Goal: Check status: Check status

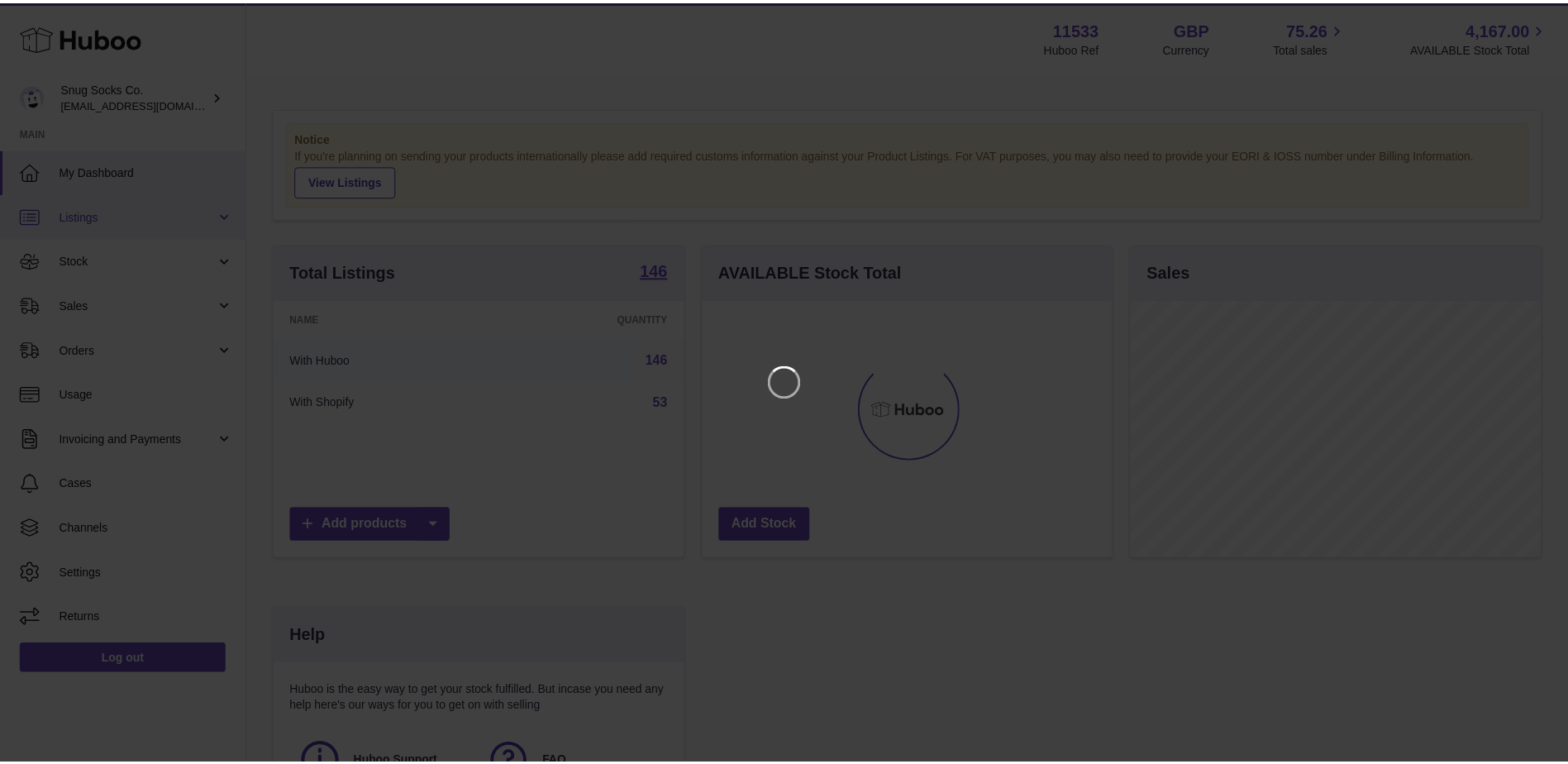
scroll to position [258, 413]
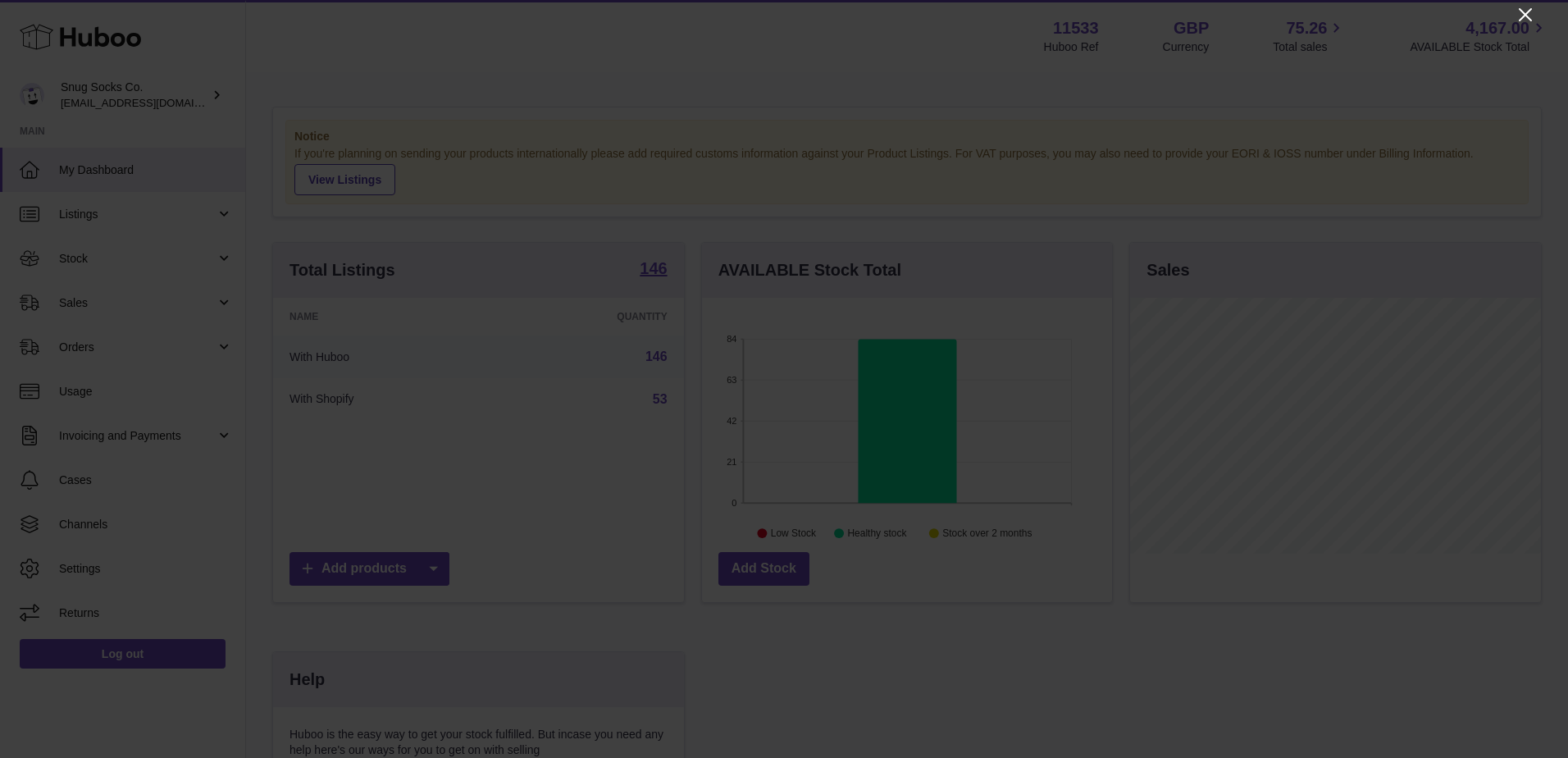
click at [1519, 18] on icon "Close" at bounding box center [1525, 15] width 20 height 20
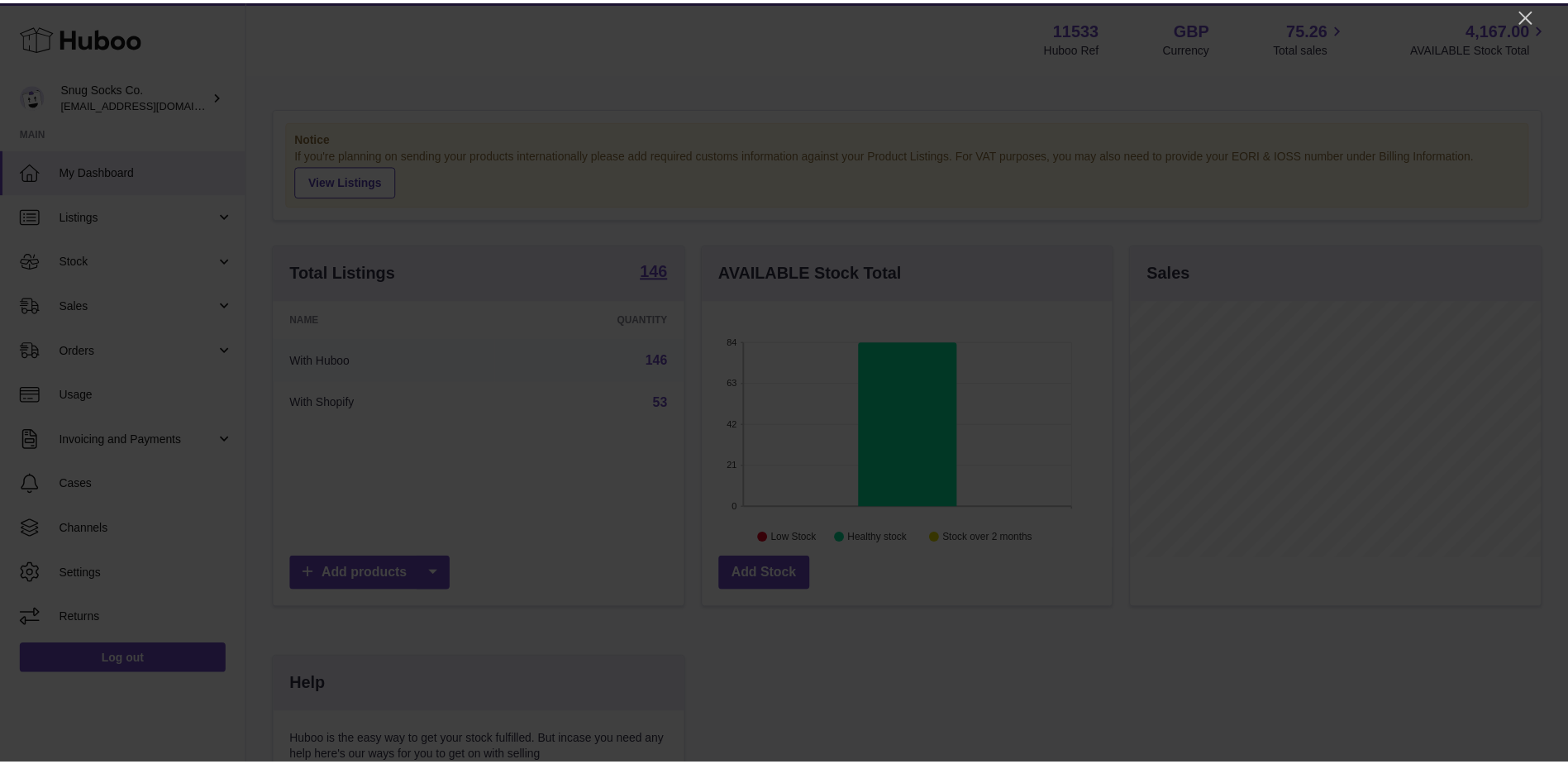
scroll to position [826206, 826110]
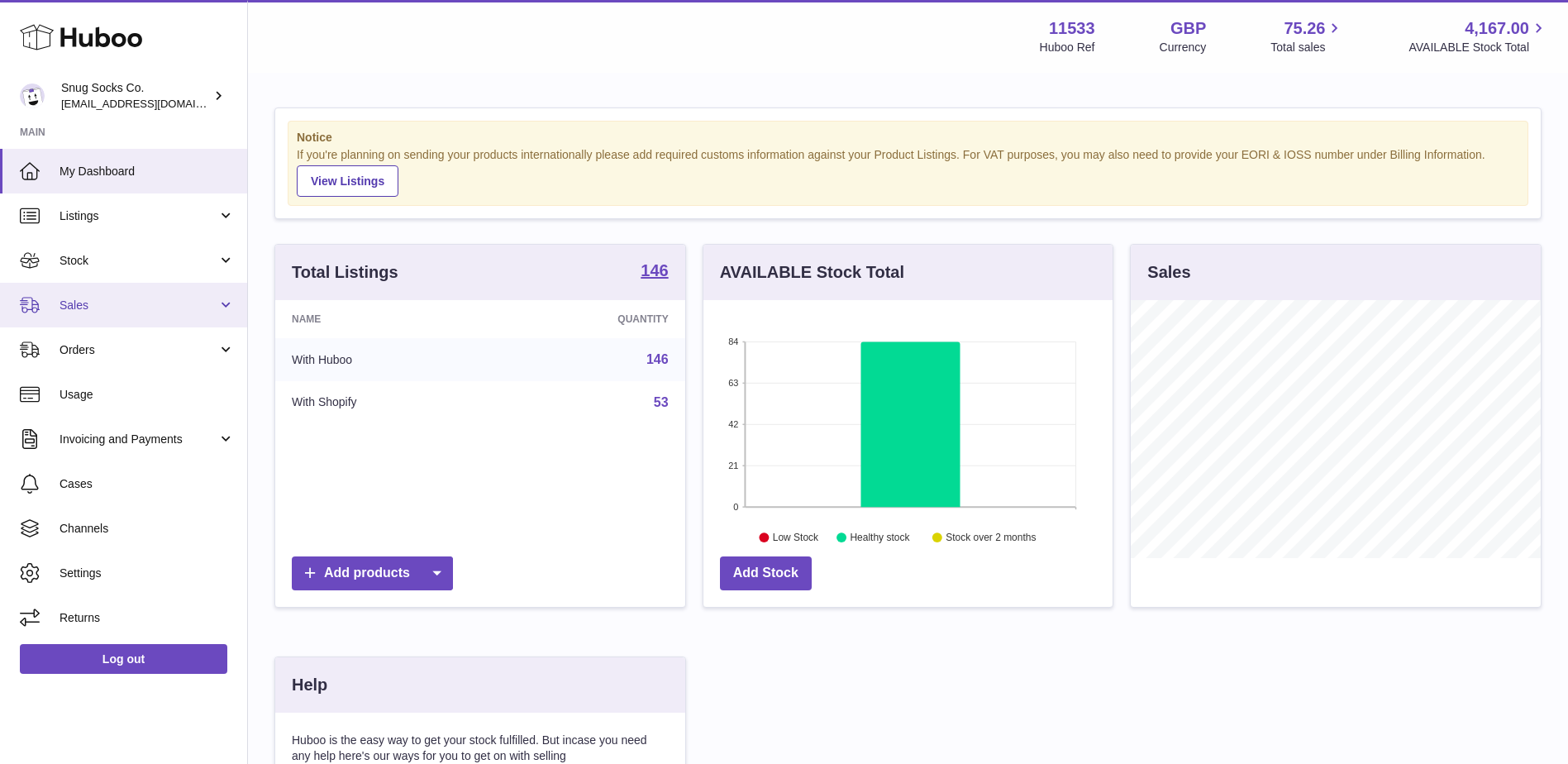
click at [138, 299] on span "Sales" at bounding box center [139, 305] width 158 height 16
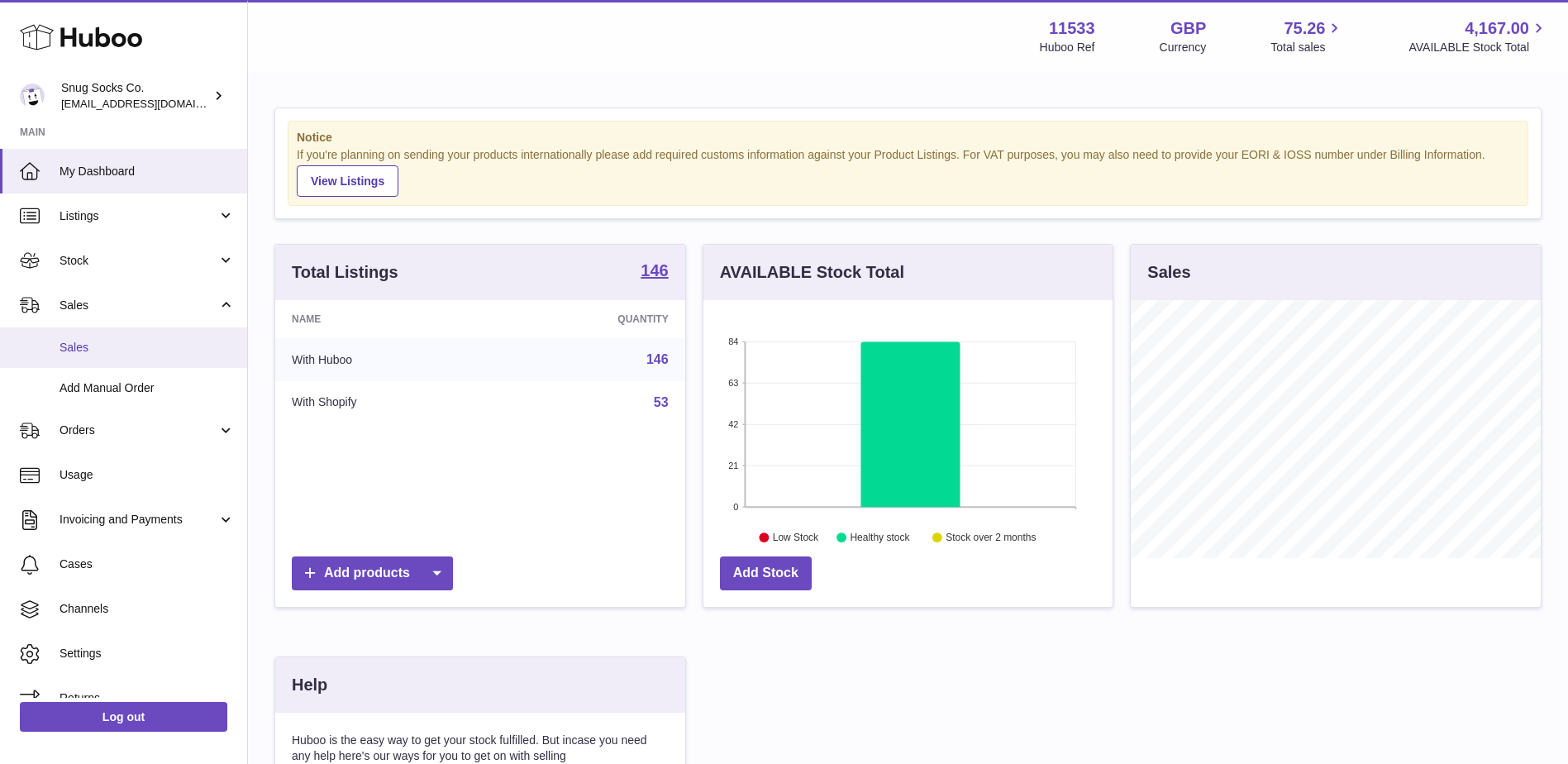
click at [111, 340] on span "Sales" at bounding box center [148, 348] width 176 height 16
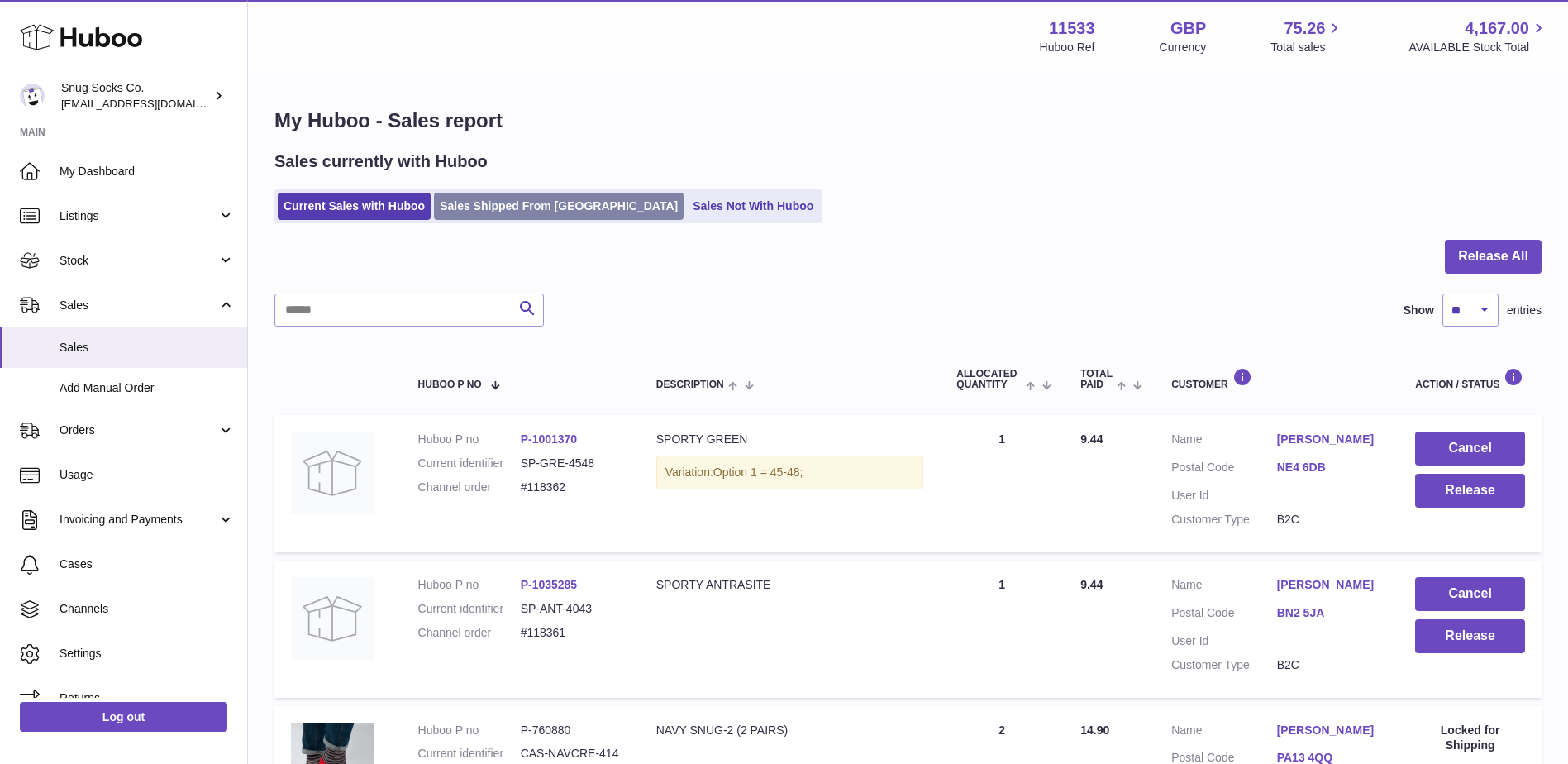
click at [475, 205] on link "Sales Shipped From [GEOGRAPHIC_DATA]" at bounding box center [559, 205] width 249 height 27
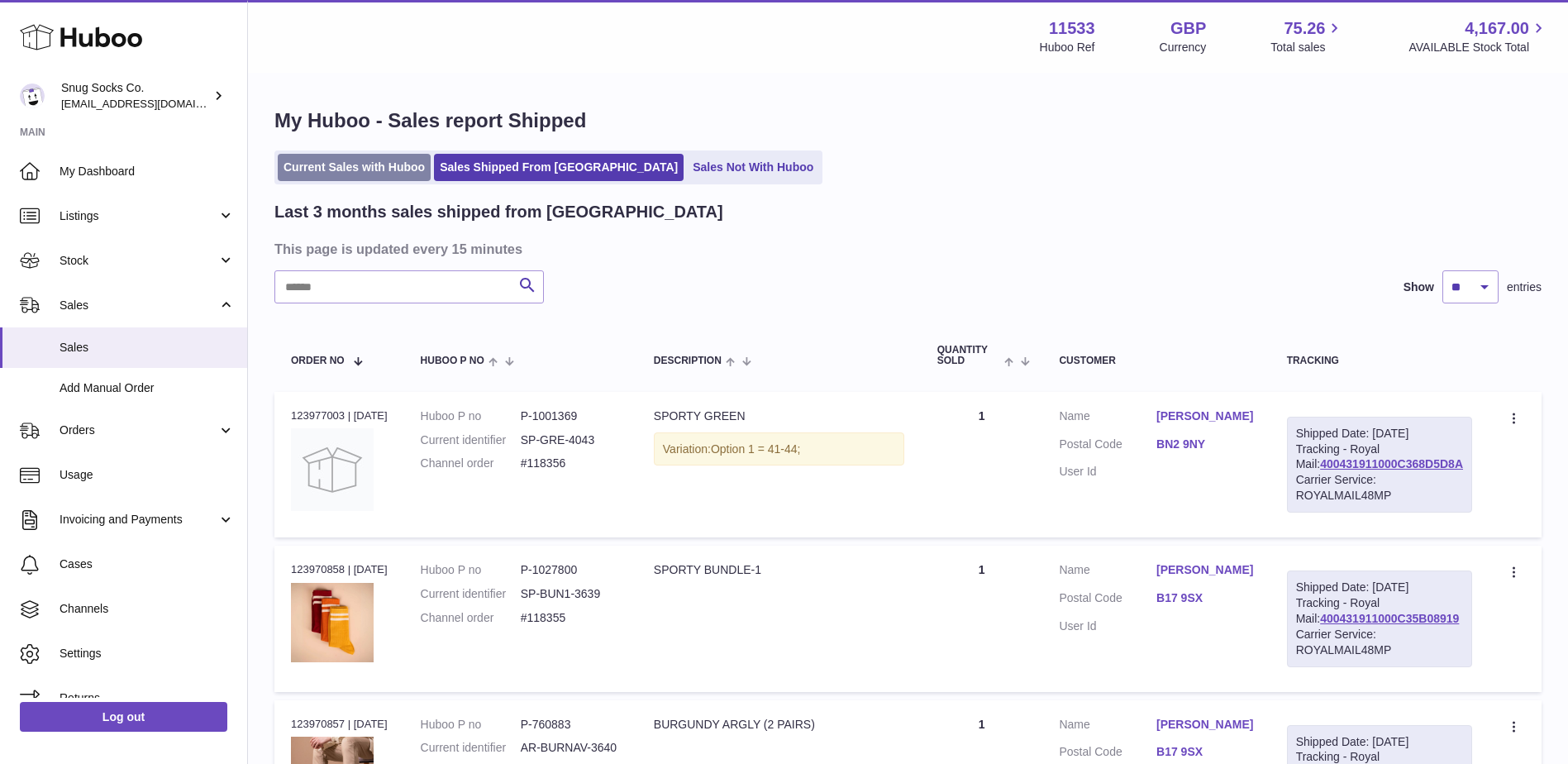
click at [401, 171] on link "Current Sales with Huboo" at bounding box center [353, 167] width 153 height 27
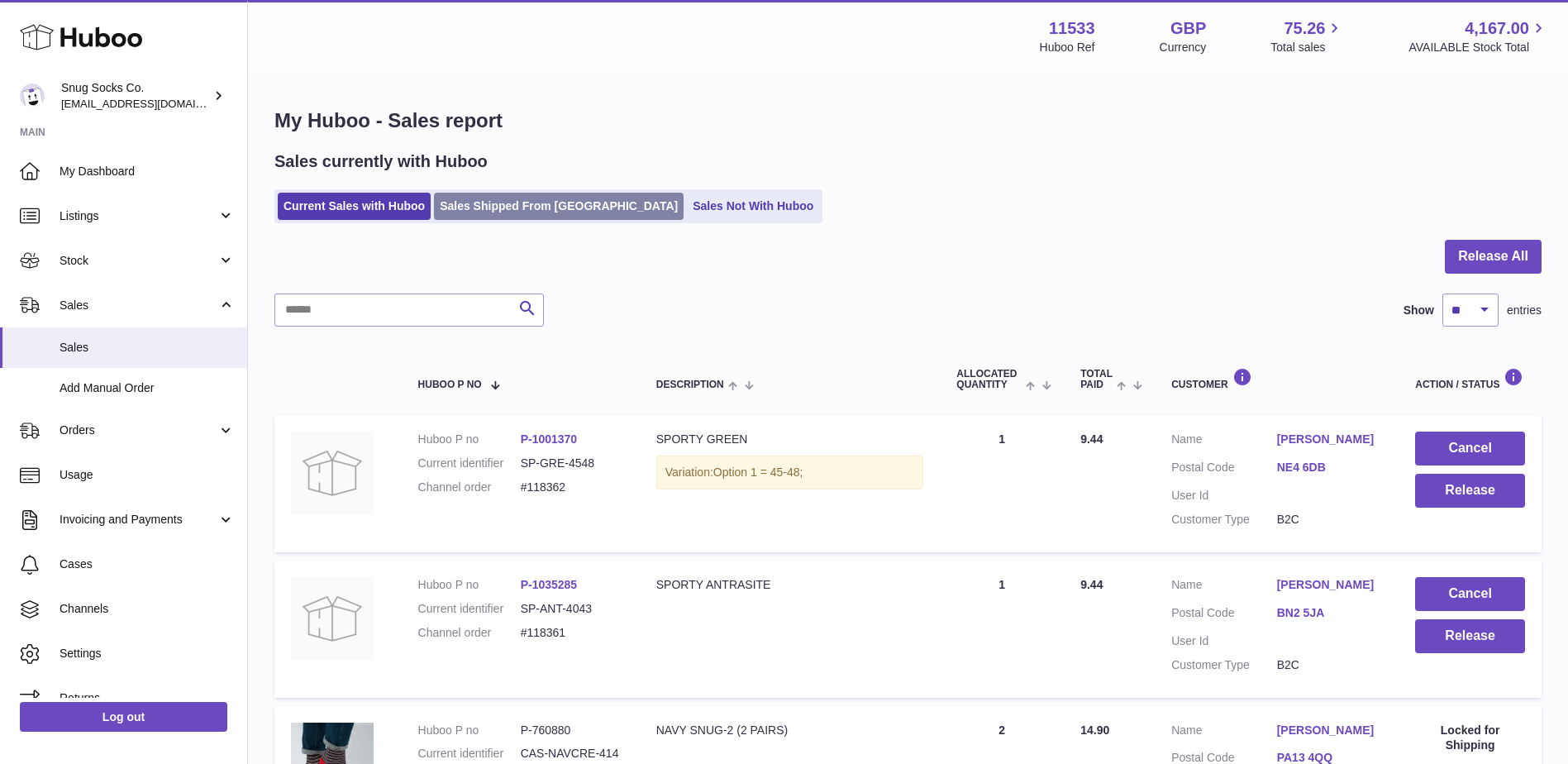
click at [551, 208] on link "Sales Shipped From [GEOGRAPHIC_DATA]" at bounding box center [559, 205] width 249 height 27
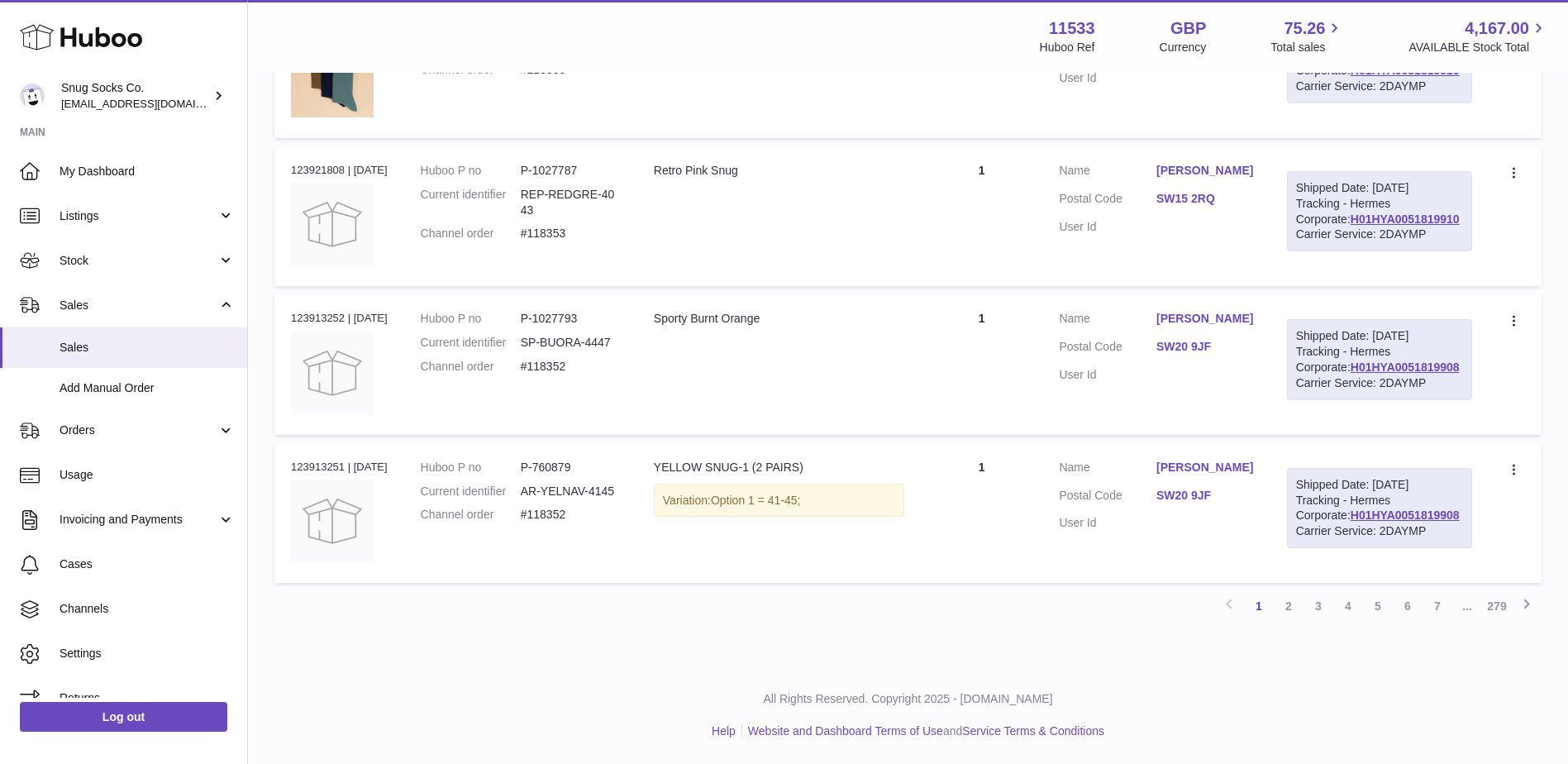
scroll to position [1405, 0]
click at [1286, 620] on link "2" at bounding box center [1289, 605] width 30 height 30
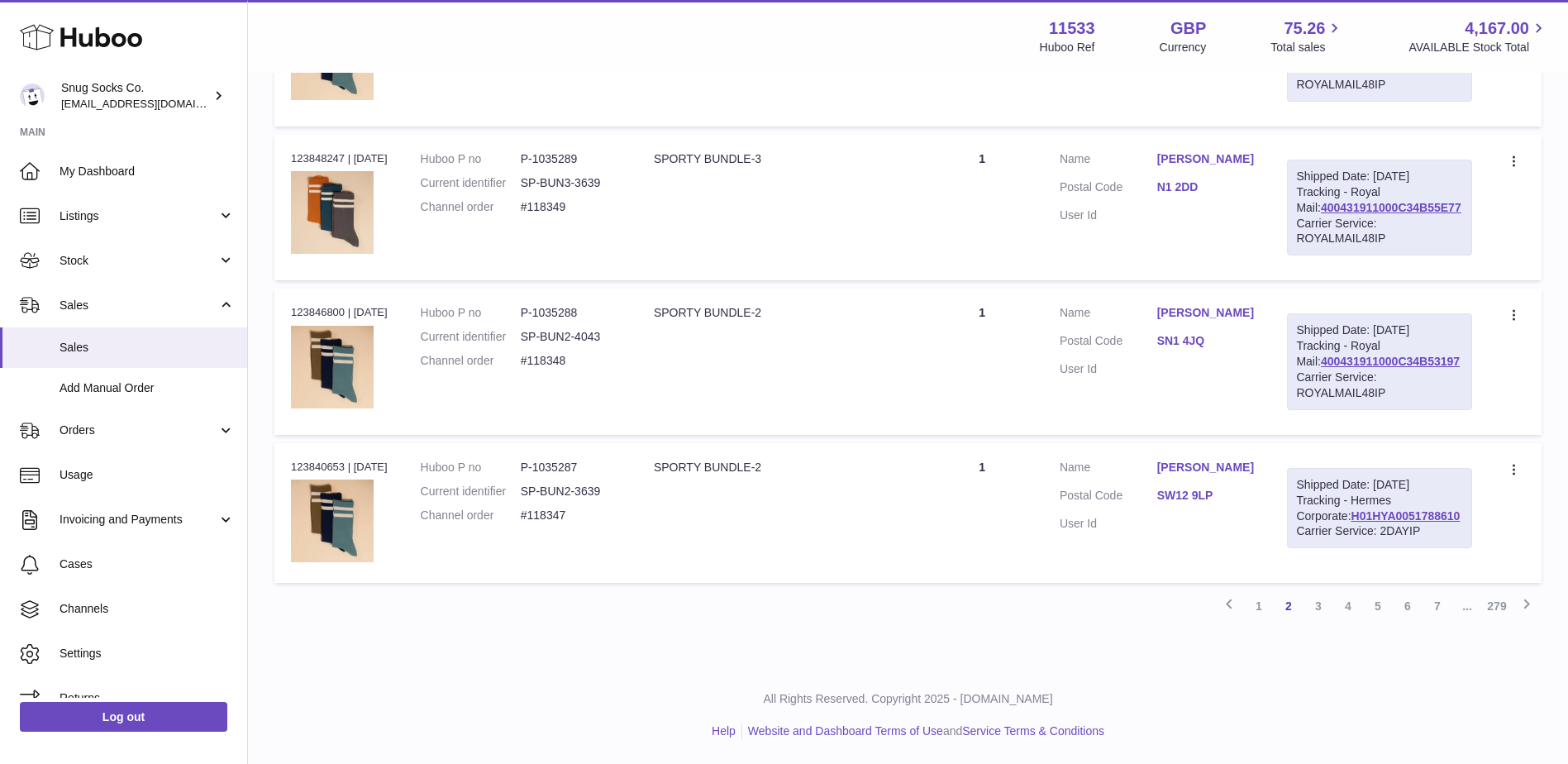
scroll to position [1497, 0]
